Goal: Find specific page/section: Find specific page/section

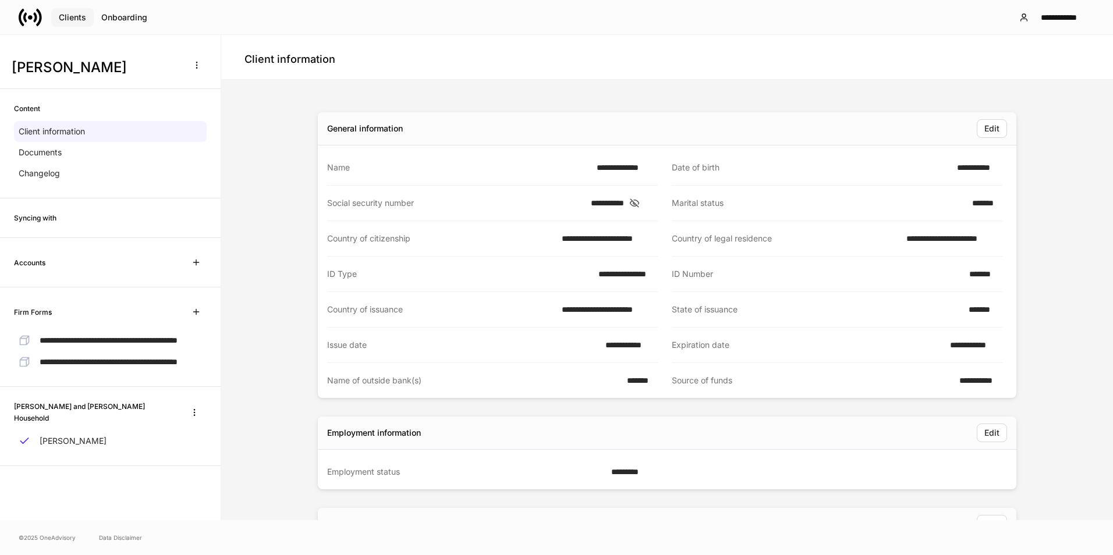
click at [74, 15] on div "Clients" at bounding box center [72, 17] width 27 height 8
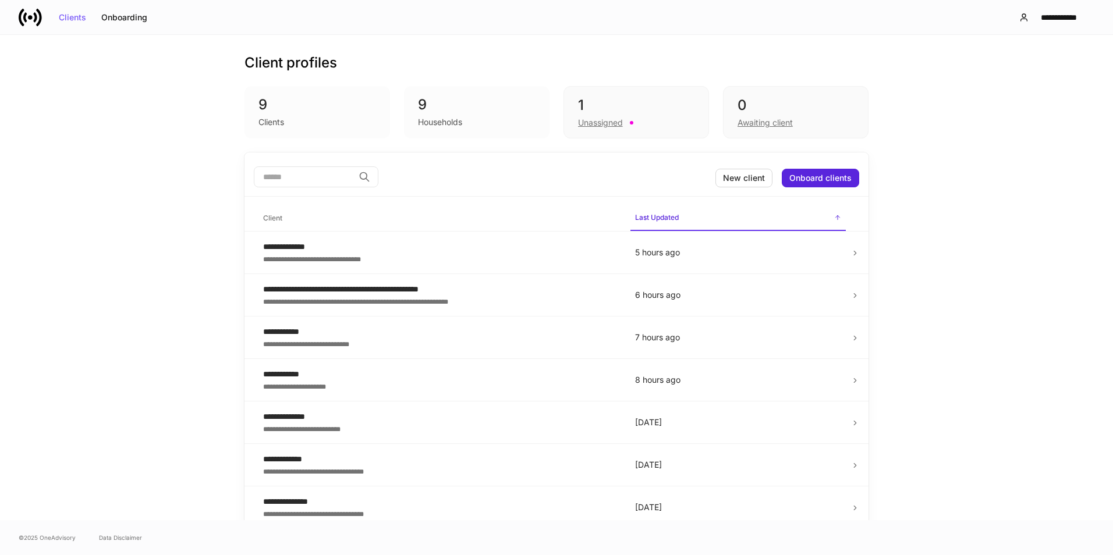
click at [422, 113] on div "9" at bounding box center [477, 104] width 118 height 19
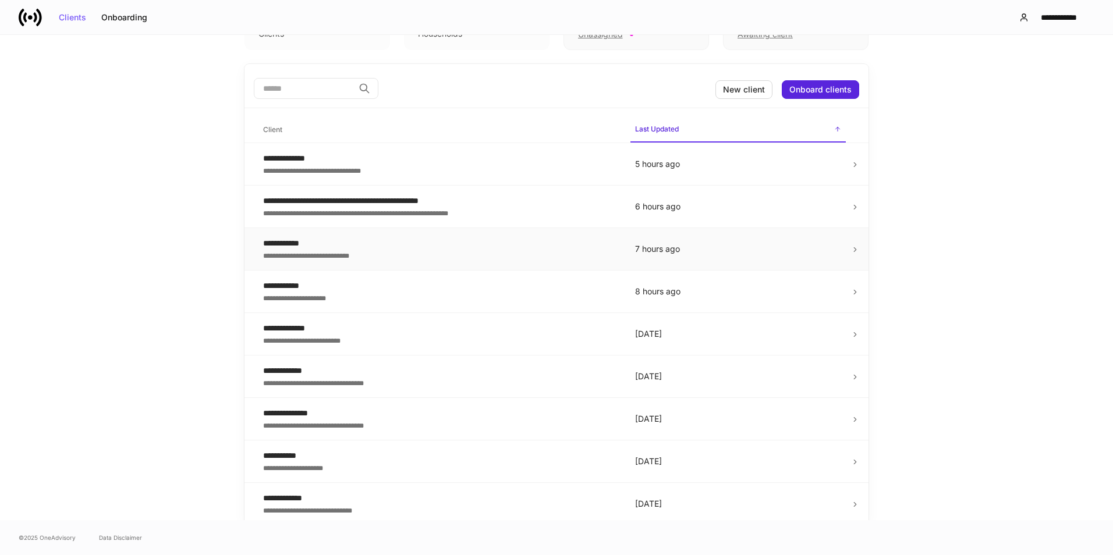
scroll to position [93, 0]
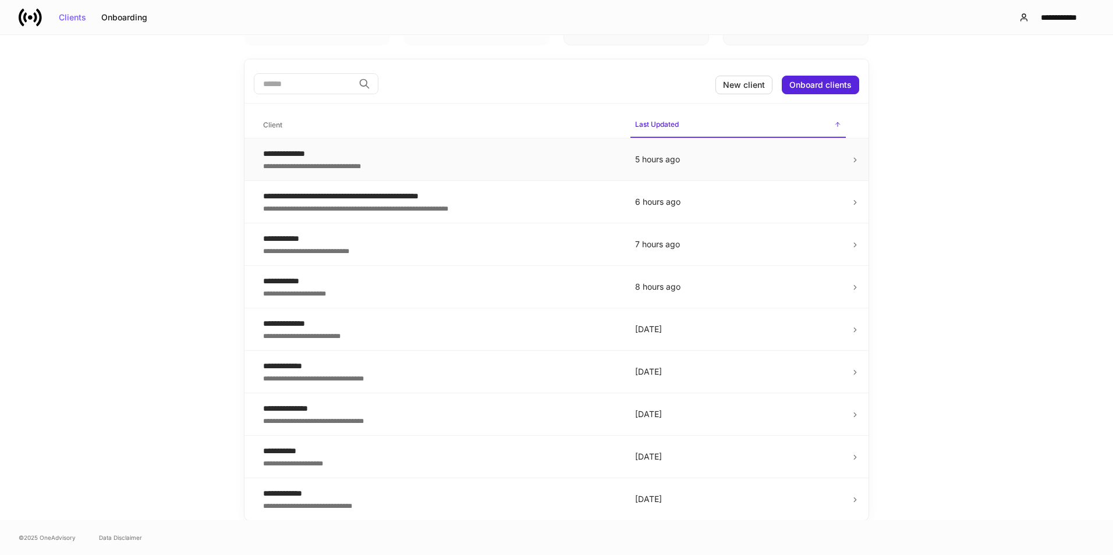
click at [854, 161] on icon at bounding box center [855, 160] width 2 height 4
